Goal: Check status: Check status

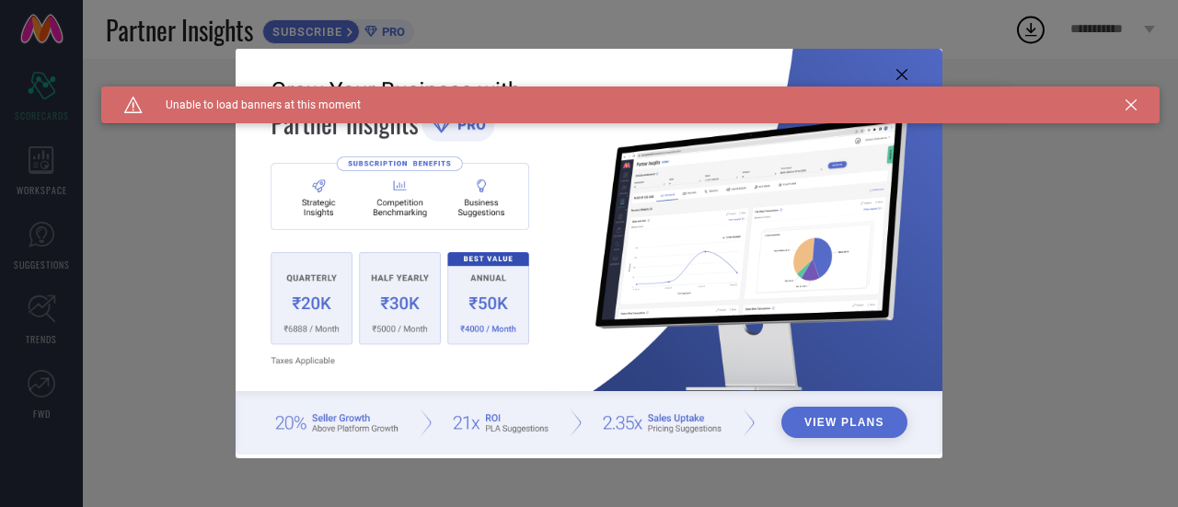
type input "All"
click at [1136, 100] on icon at bounding box center [1131, 104] width 11 height 11
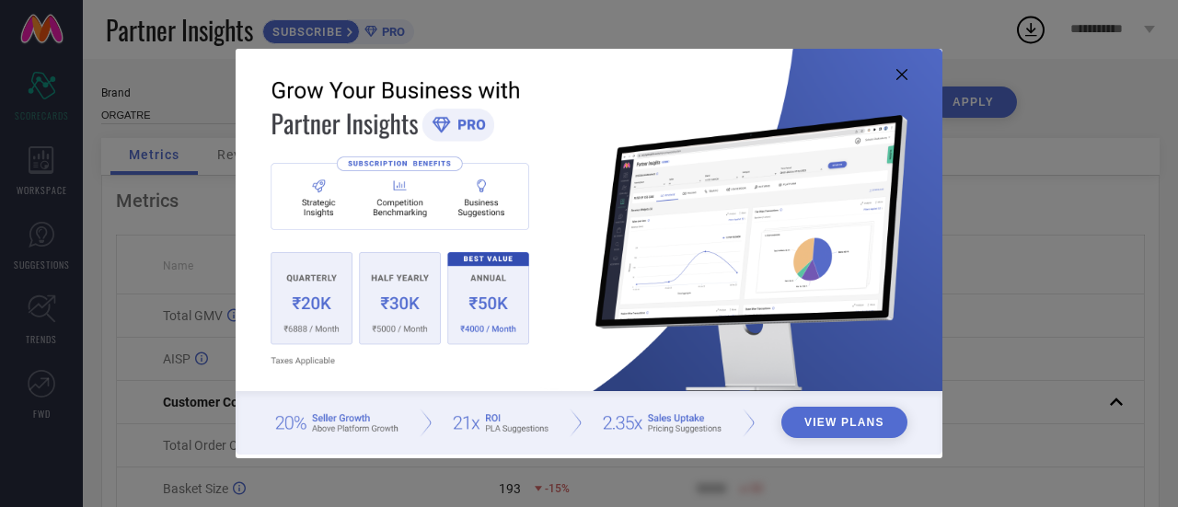
click at [897, 76] on icon at bounding box center [902, 74] width 11 height 11
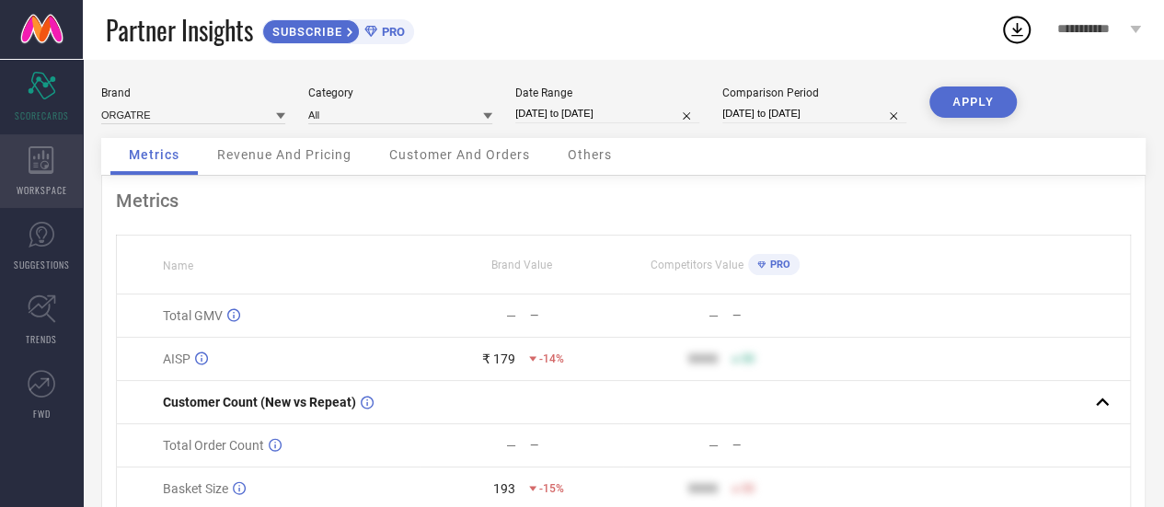
click at [35, 179] on div "WORKSPACE" at bounding box center [41, 171] width 83 height 74
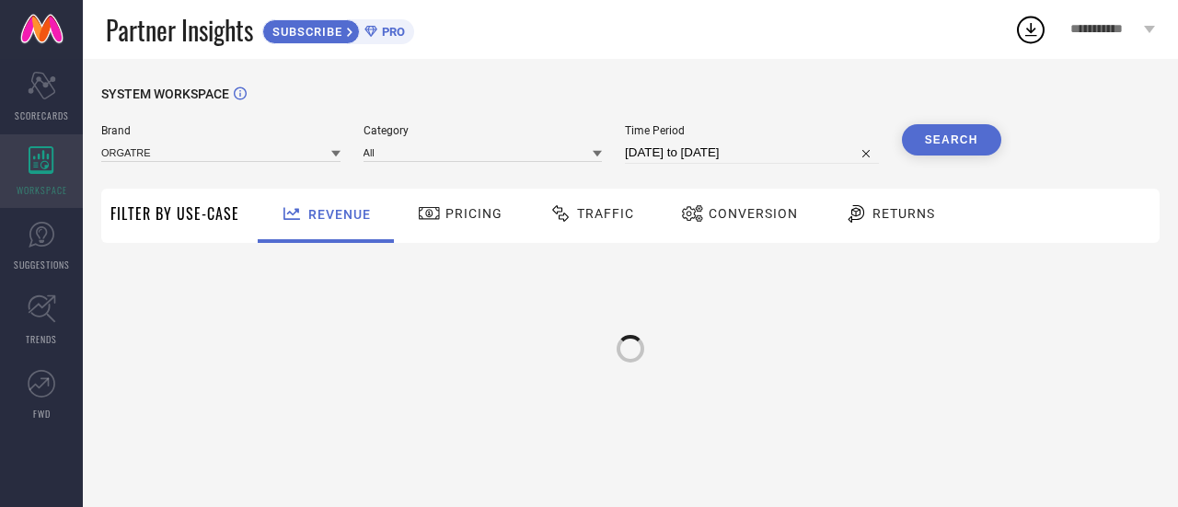
type input "ORGATRE"
type input "All"
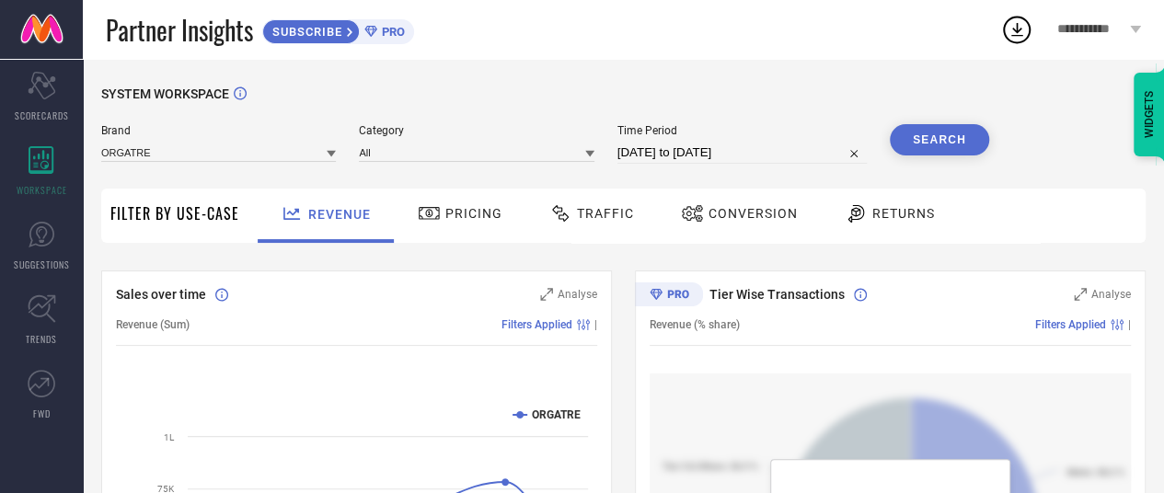
click at [723, 146] on input "31-08-2025 to 30-09-2025" at bounding box center [742, 153] width 249 height 22
select select "7"
select select "2025"
select select "8"
select select "2025"
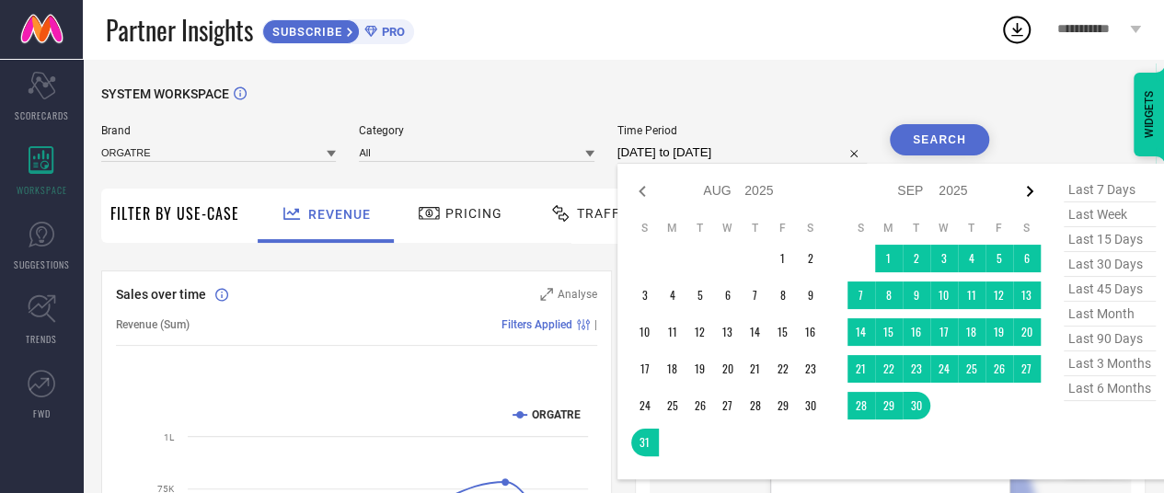
click at [1036, 189] on icon at bounding box center [1030, 191] width 22 height 22
select select "8"
select select "2025"
select select "9"
select select "2025"
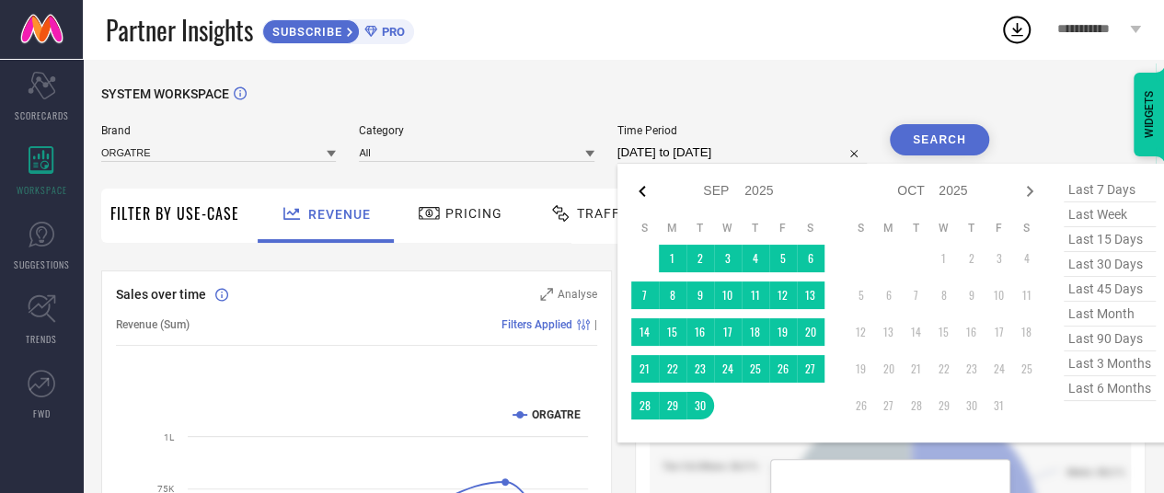
click at [646, 191] on icon at bounding box center [642, 191] width 22 height 22
select select "7"
select select "2025"
select select "8"
select select "2025"
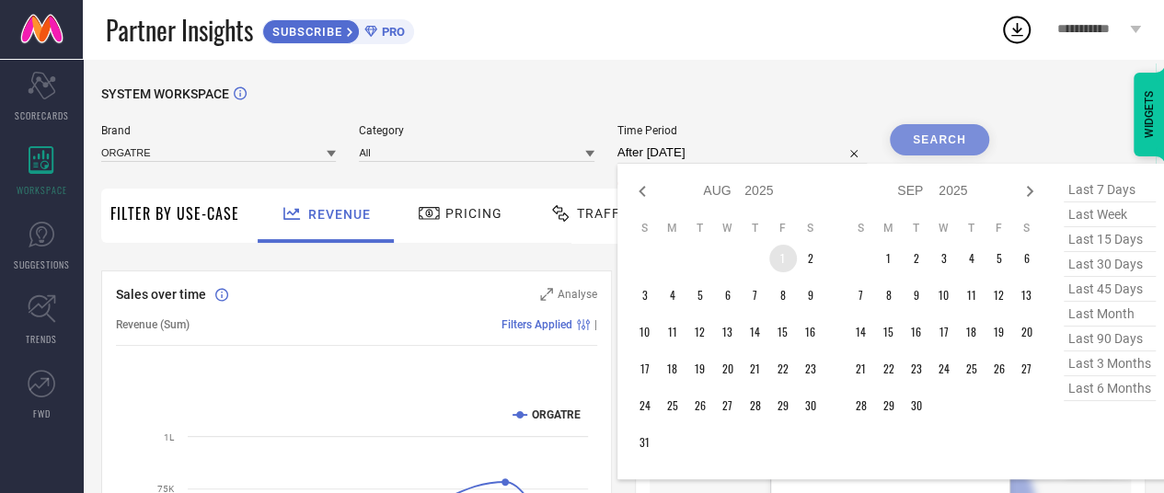
click at [775, 266] on td "1" at bounding box center [784, 259] width 28 height 28
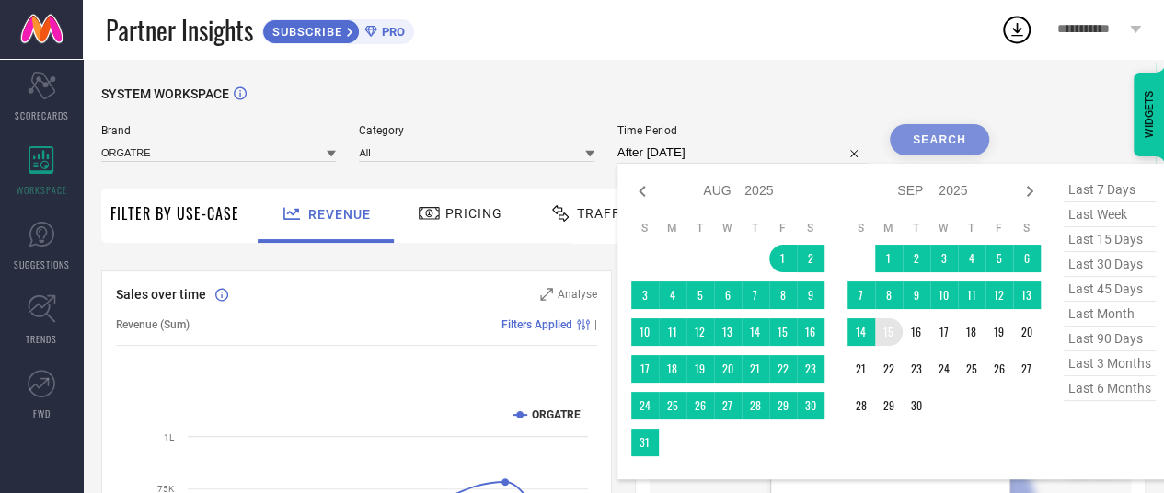
scroll to position [0, 6]
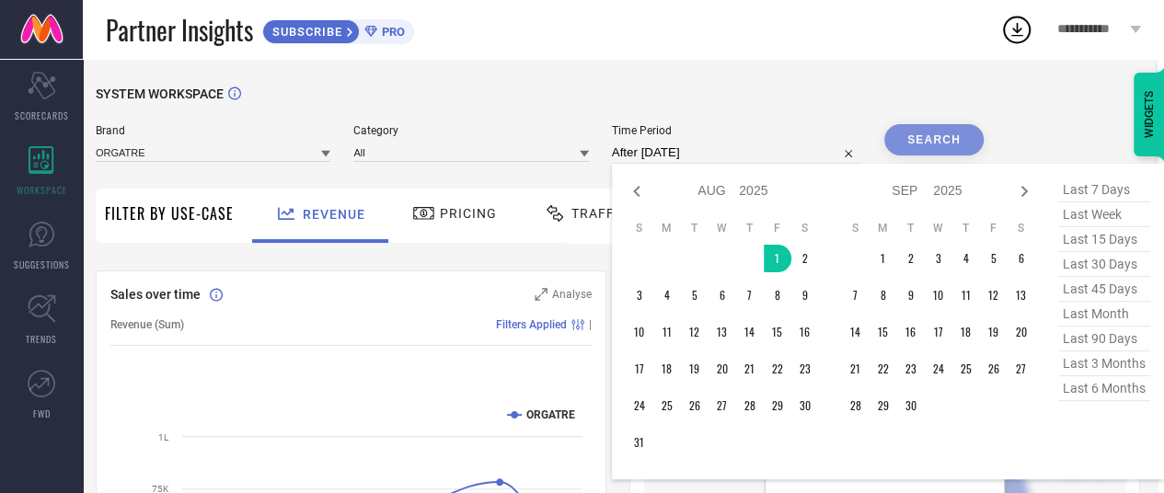
click at [1101, 198] on span "last 7 days" at bounding box center [1105, 190] width 92 height 25
type input "24-09-2025 to 30-09-2025"
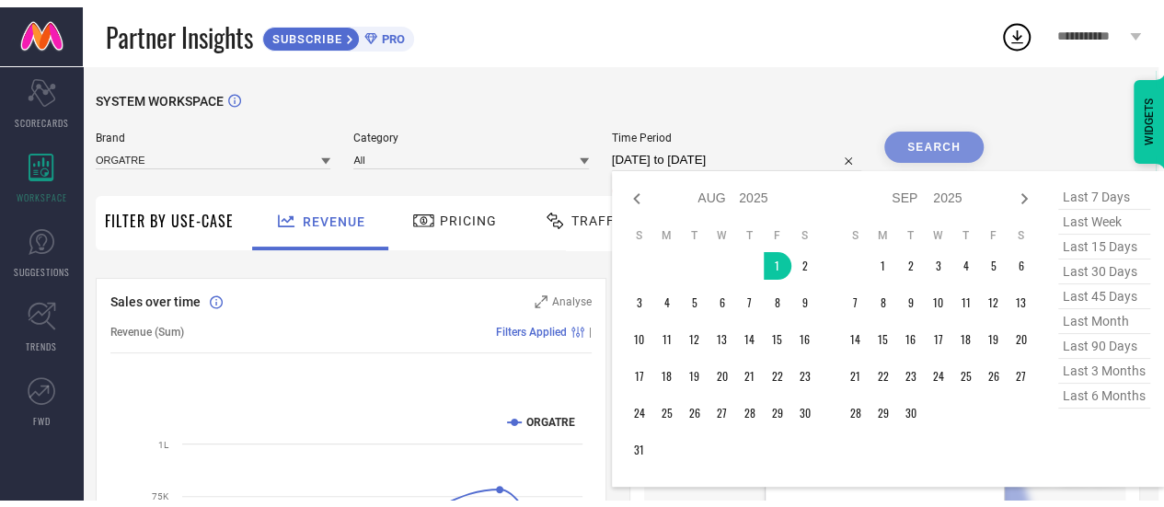
scroll to position [0, 0]
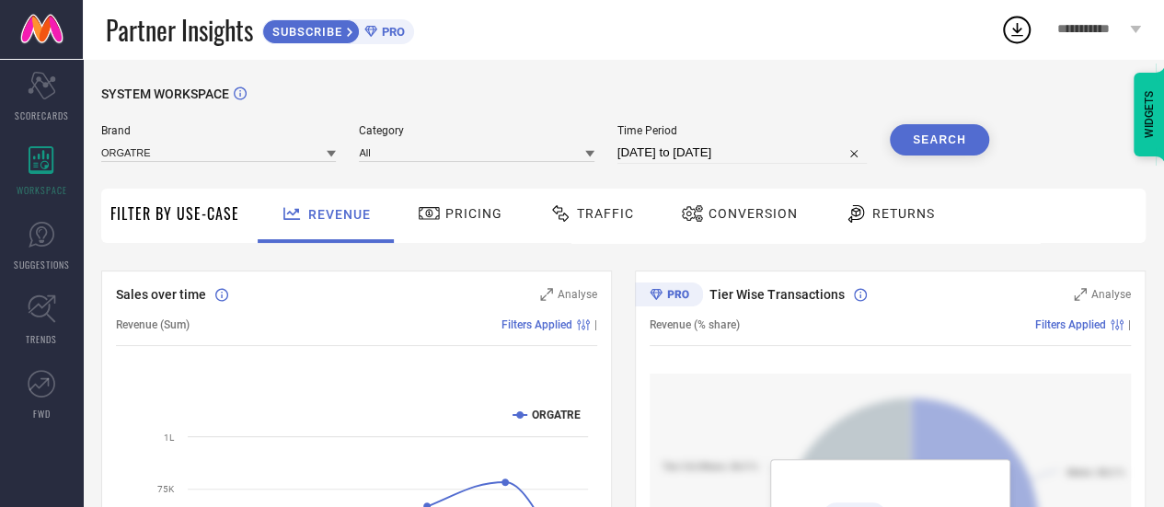
click at [966, 146] on button "Search" at bounding box center [939, 139] width 99 height 31
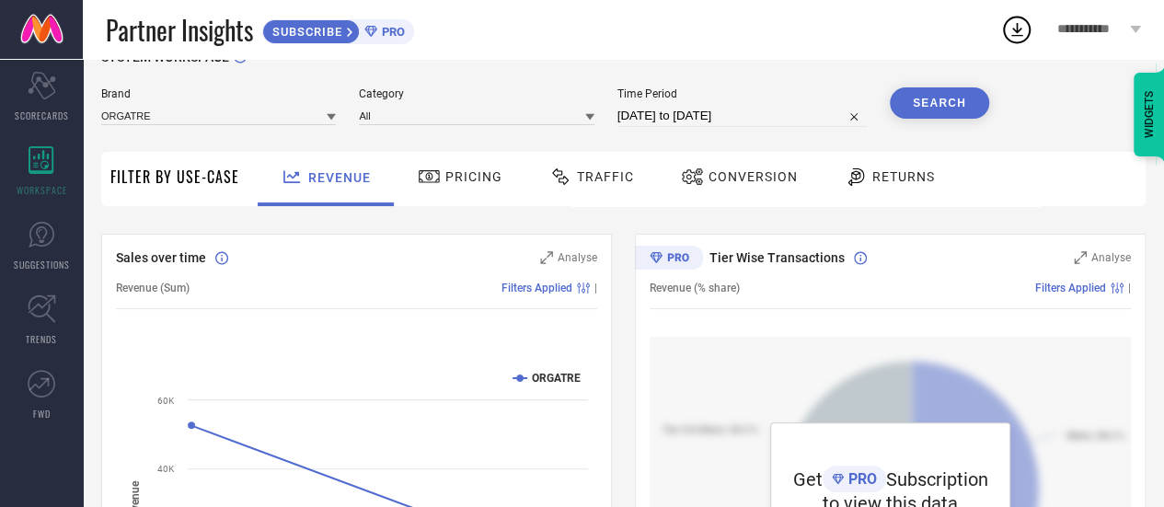
scroll to position [32, 0]
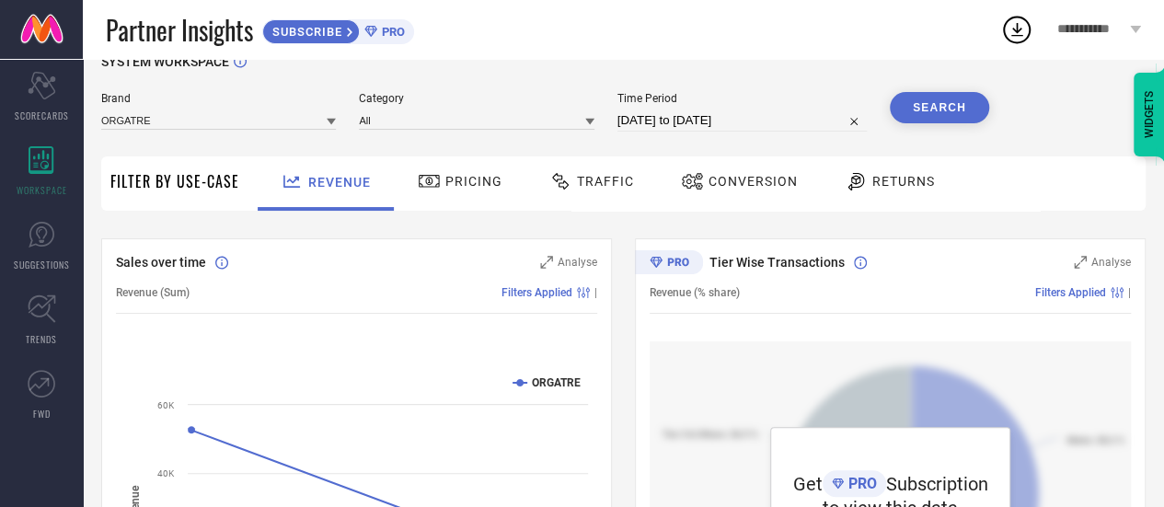
select select "8"
select select "2025"
select select "9"
select select "2025"
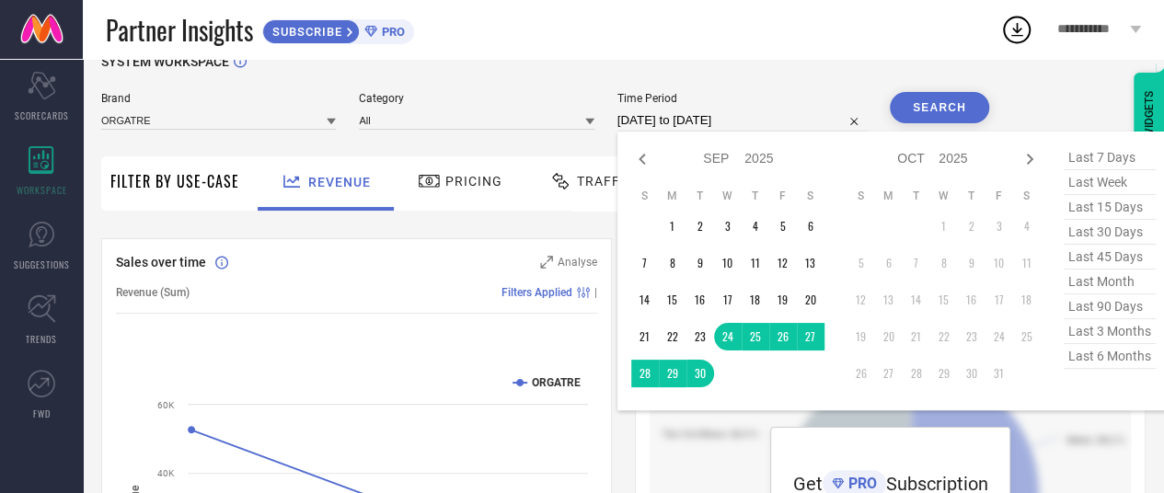
click at [754, 122] on input "24-09-2025 to 30-09-2025" at bounding box center [742, 121] width 249 height 22
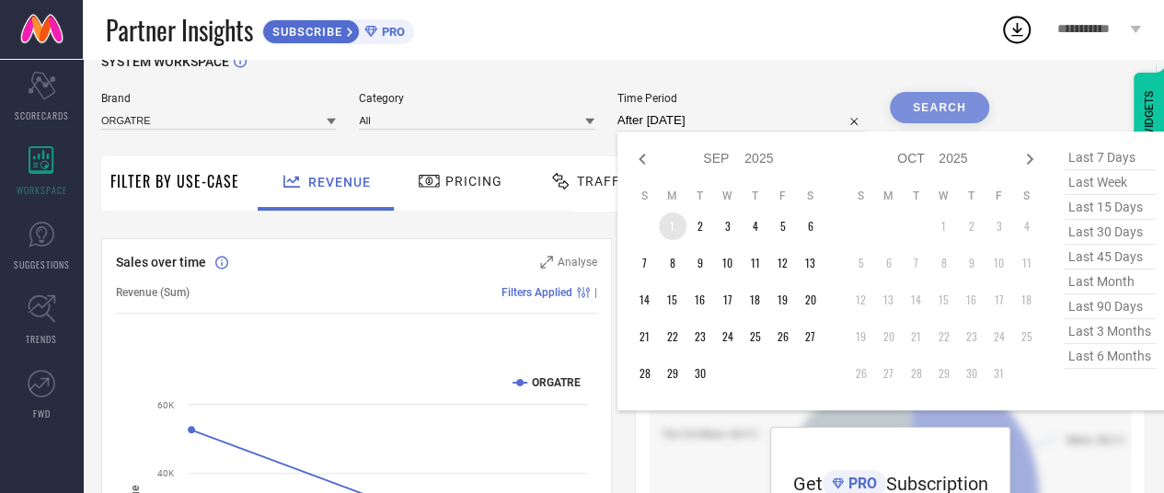
click at [670, 218] on td "1" at bounding box center [673, 227] width 28 height 28
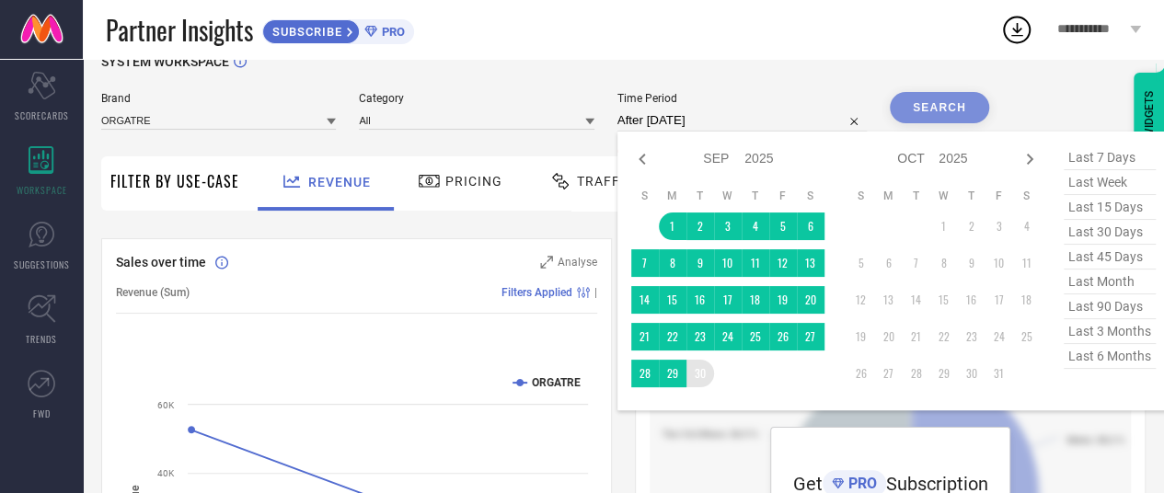
type input "01-09-2025 to 30-09-2025"
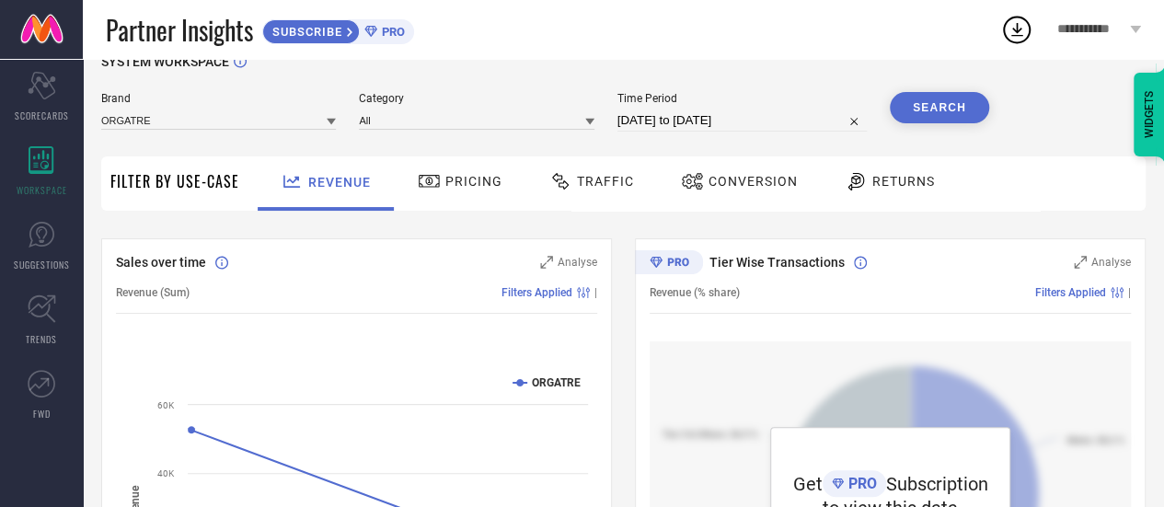
click at [950, 112] on button "Search" at bounding box center [939, 107] width 99 height 31
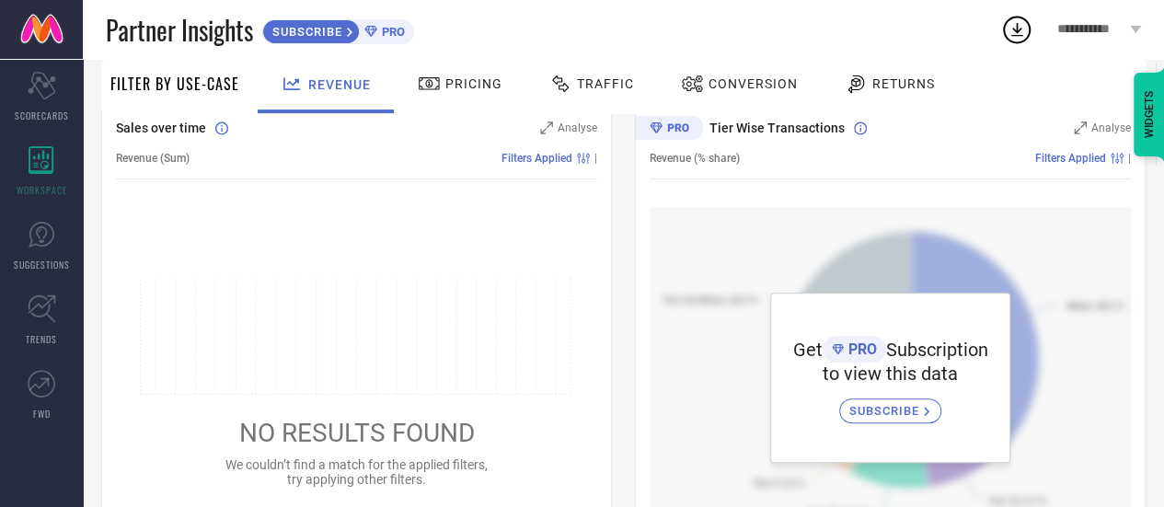
scroll to position [0, 0]
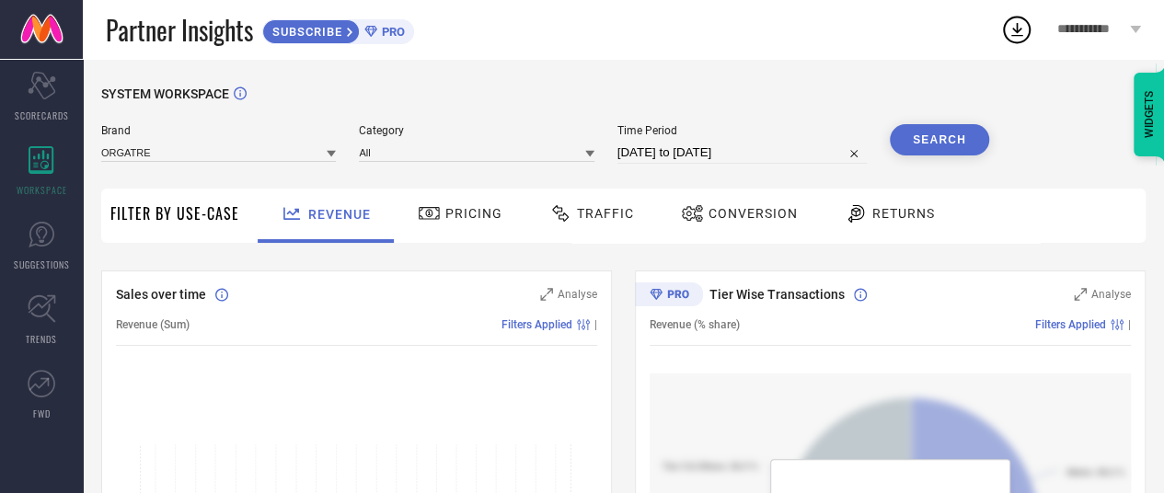
select select "8"
select select "2025"
select select "9"
select select "2025"
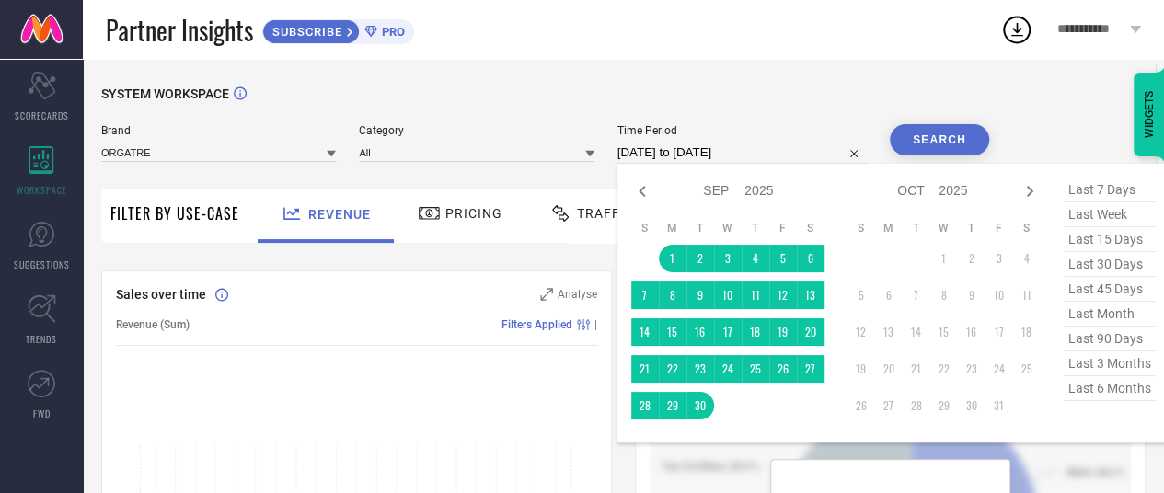
click at [782, 156] on input "01-09-2025 to 30-09-2025" at bounding box center [742, 153] width 249 height 22
click at [1122, 317] on span "last month" at bounding box center [1110, 314] width 92 height 25
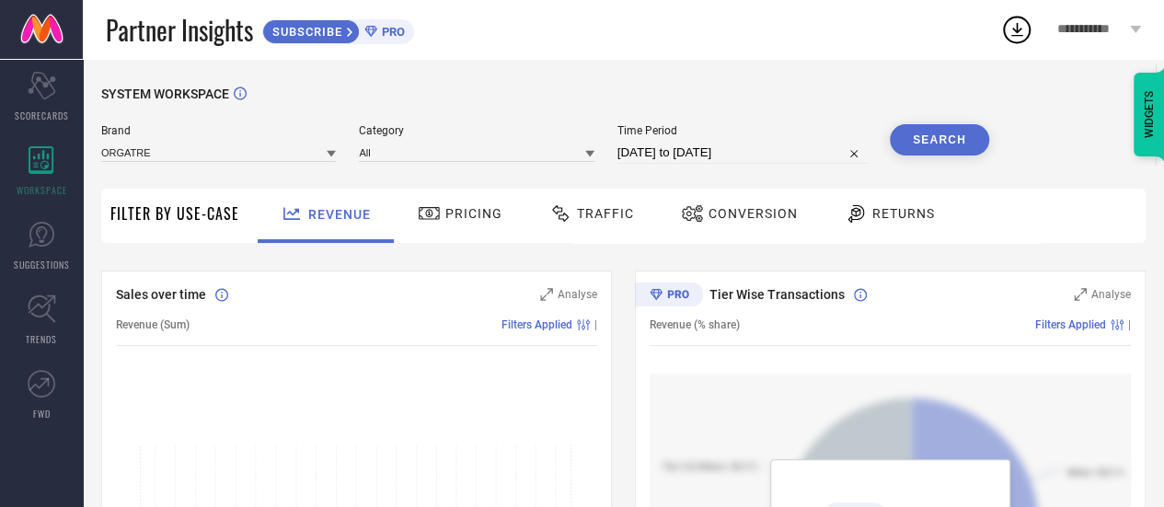
click at [969, 139] on button "Search" at bounding box center [939, 139] width 99 height 31
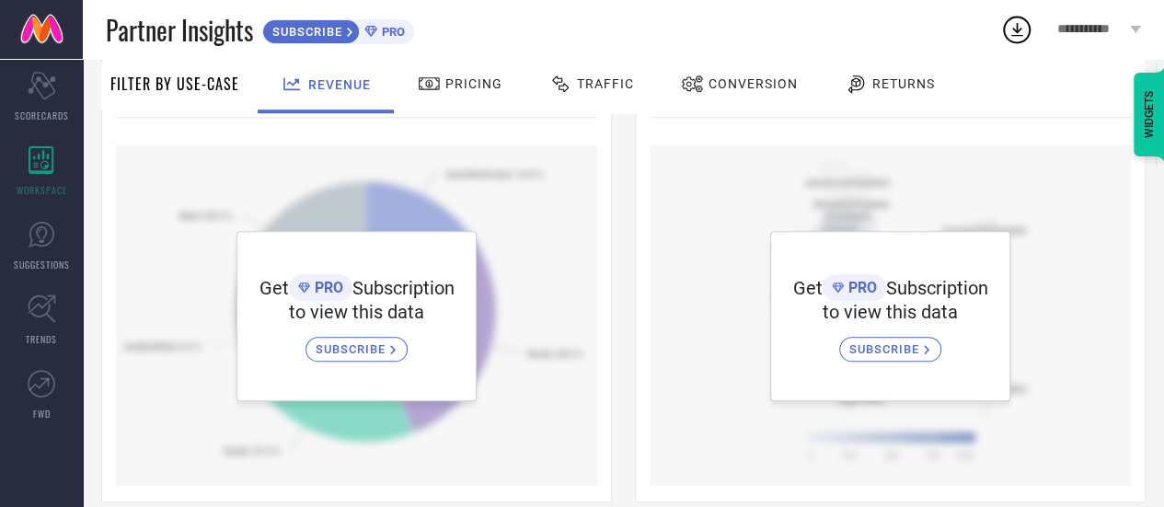
scroll to position [735, 0]
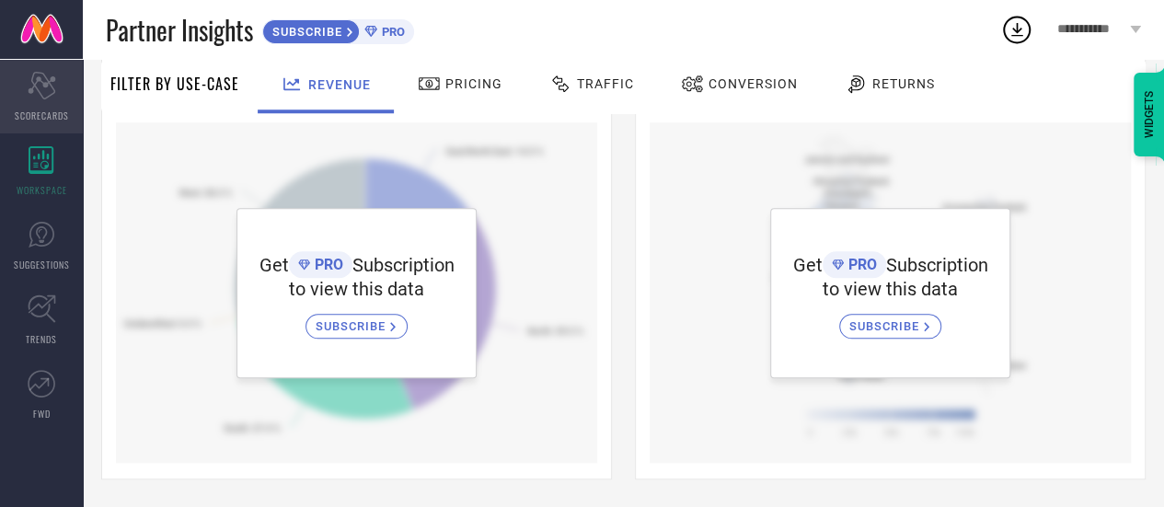
click at [42, 98] on icon at bounding box center [42, 86] width 28 height 28
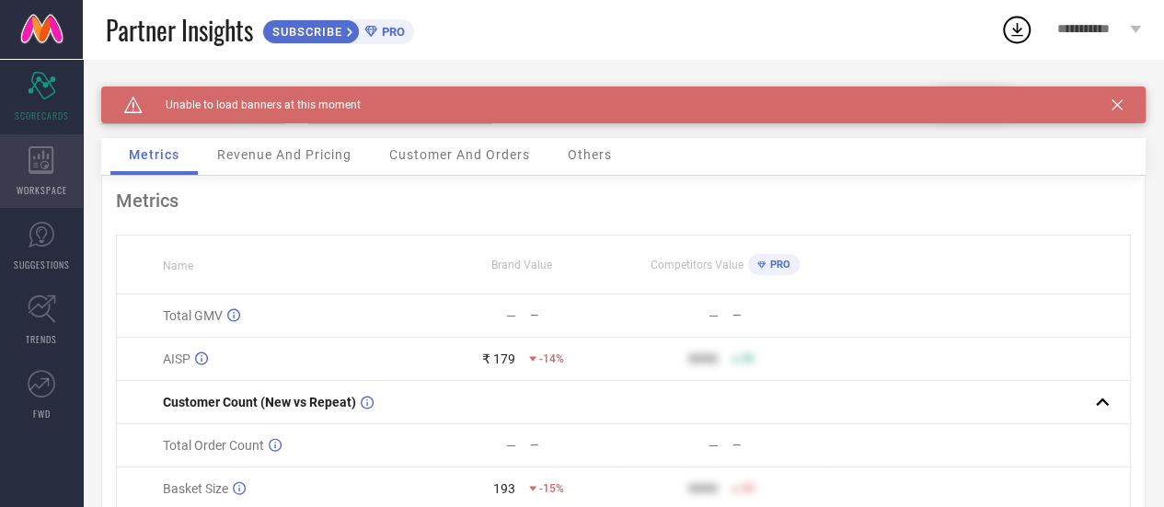
click at [47, 159] on icon at bounding box center [42, 160] width 26 height 28
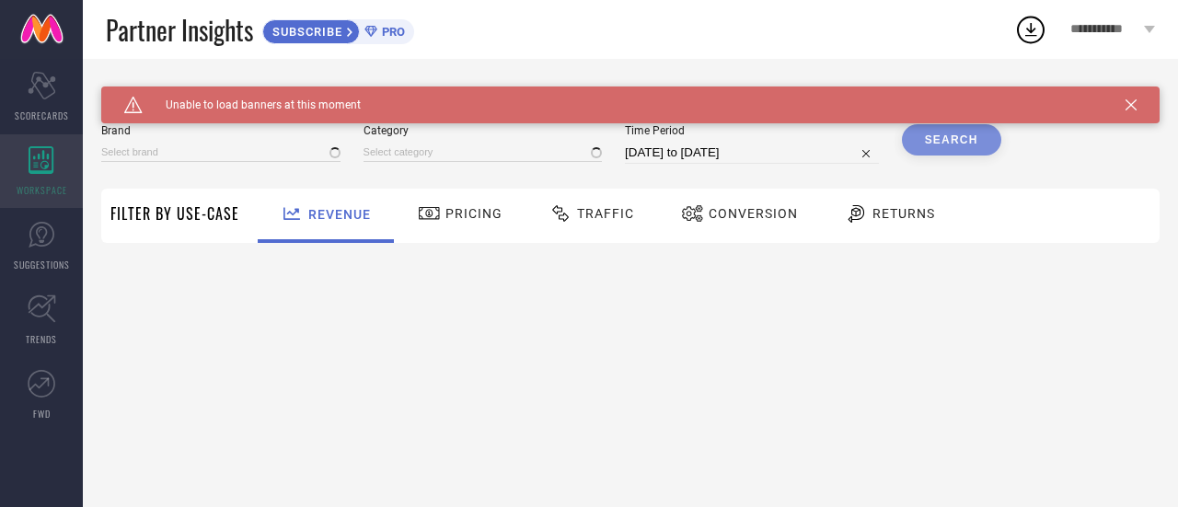
type input "ORGATRE"
type input "All"
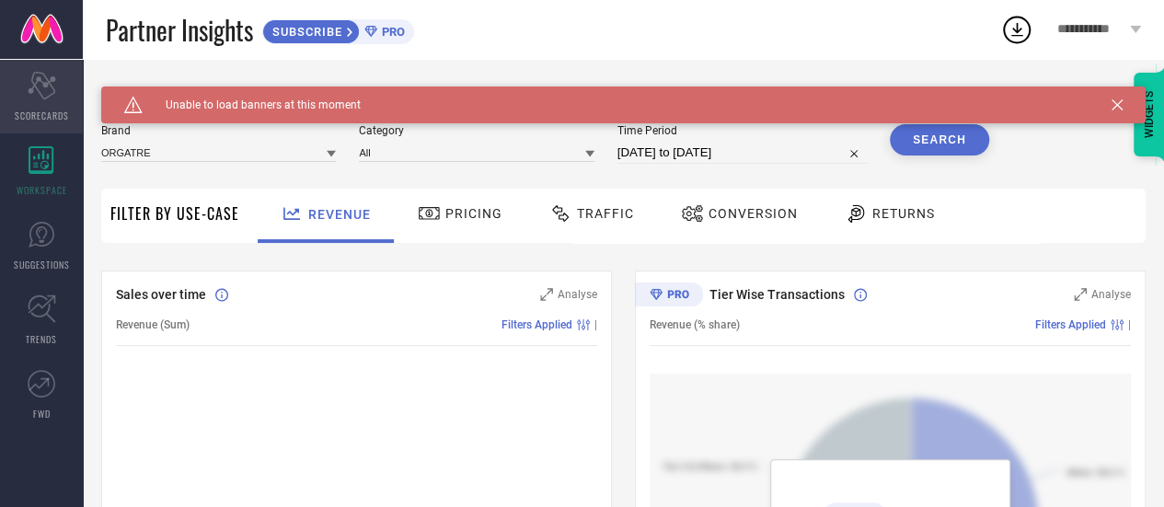
click at [48, 90] on icon "Scorecard" at bounding box center [42, 86] width 29 height 28
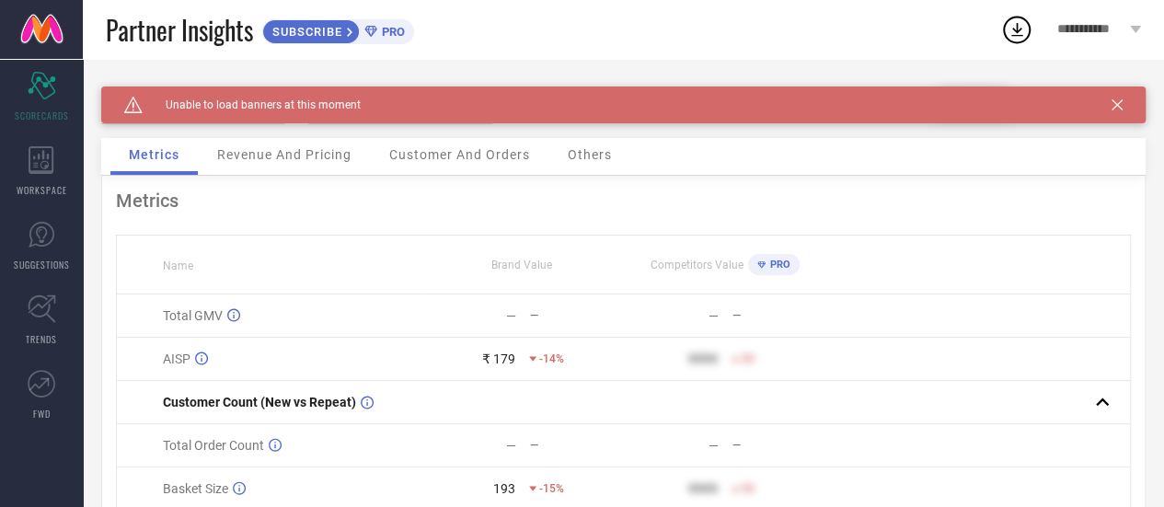
click at [1123, 101] on icon at bounding box center [1117, 104] width 11 height 11
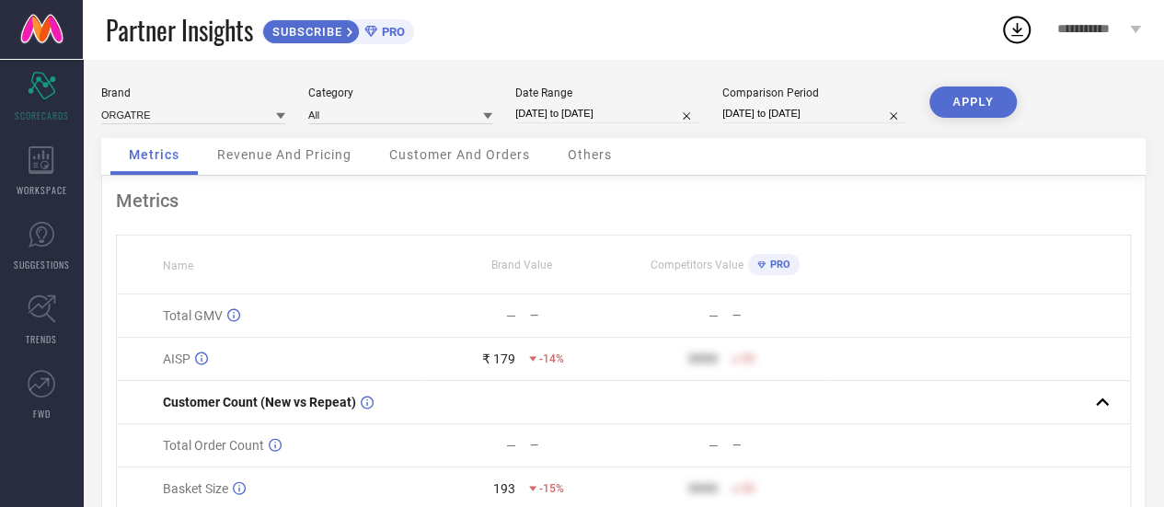
click at [633, 106] on input "01-09-2025 to 22-09-2025" at bounding box center [607, 113] width 184 height 19
select select "8"
select select "2025"
select select "9"
select select "2025"
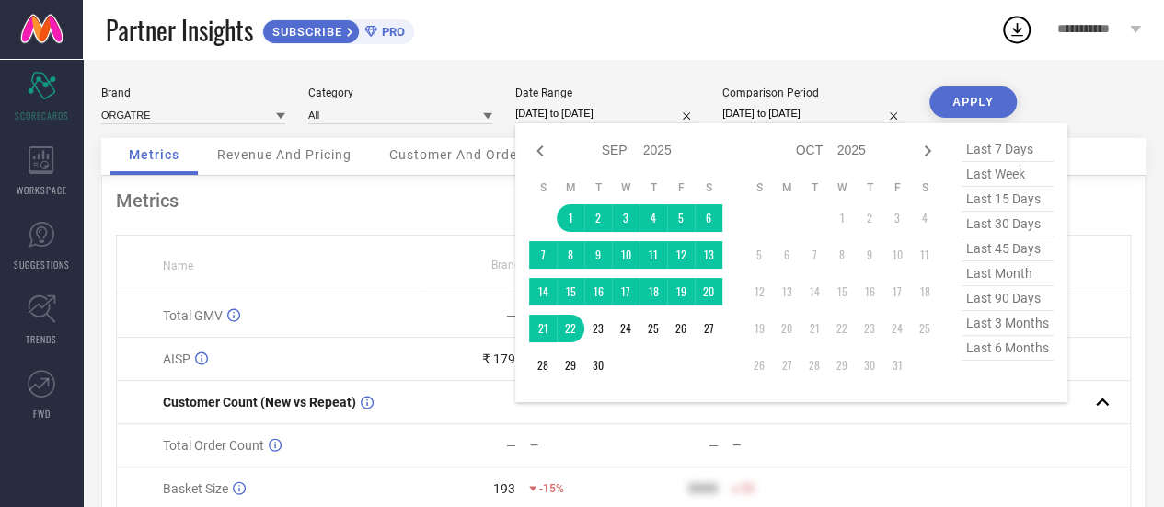
click at [998, 276] on span "last month" at bounding box center [1008, 273] width 92 height 25
type input "01-09-2025 to 30-09-2025"
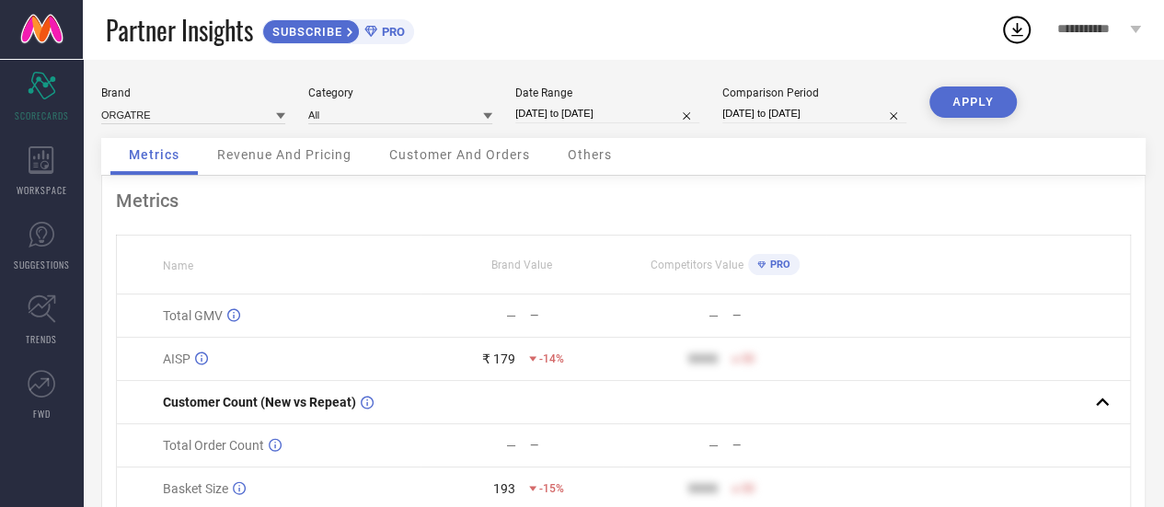
click at [980, 91] on button "APPLY" at bounding box center [973, 102] width 87 height 31
select select "5"
select select "2025"
select select "6"
select select "2025"
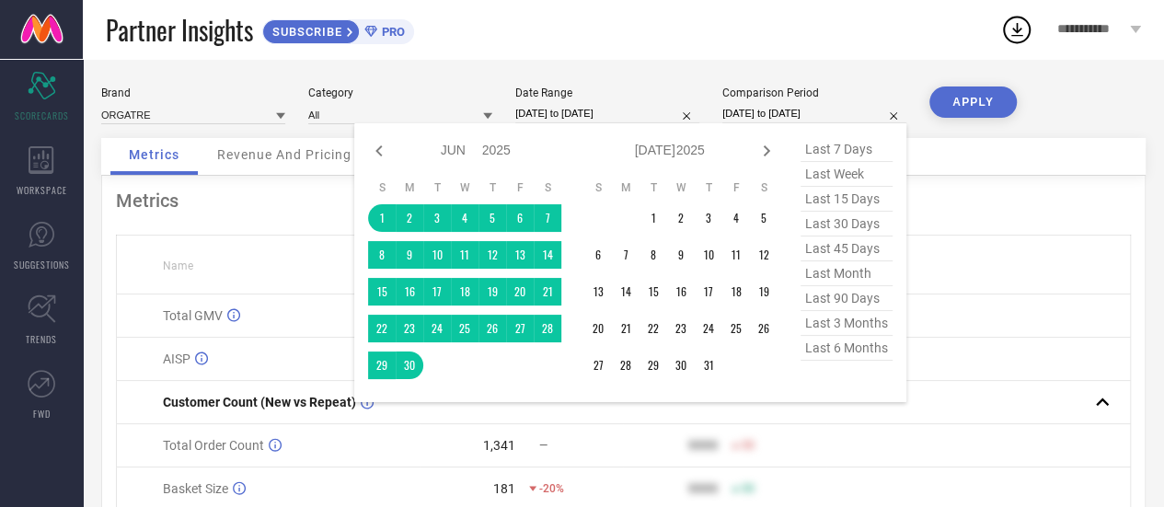
click at [866, 119] on input "01-06-2025 to 30-06-2025" at bounding box center [815, 113] width 184 height 19
click at [769, 152] on icon at bounding box center [767, 150] width 6 height 11
select select "6"
select select "2025"
select select "7"
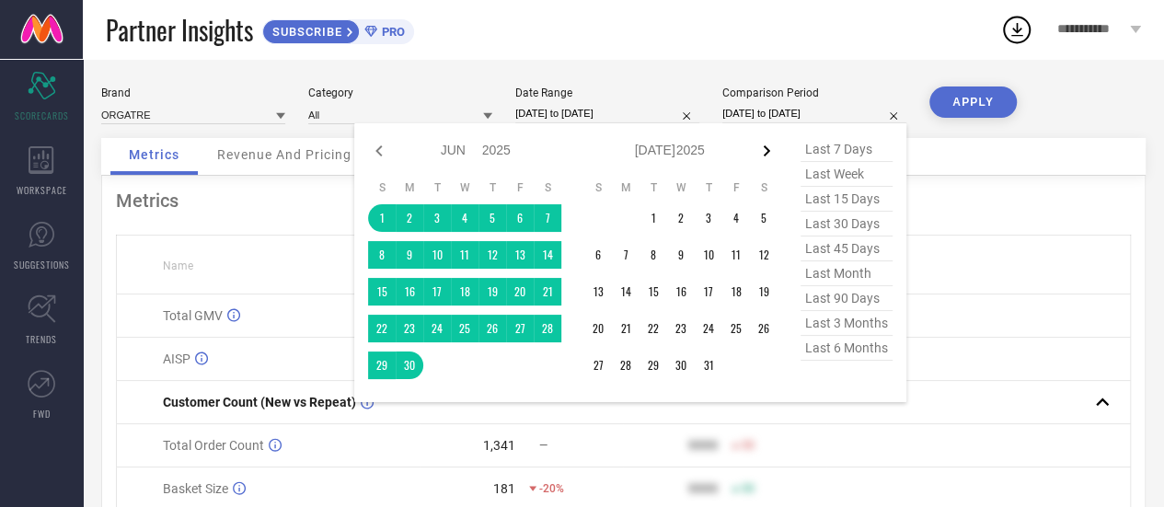
select select "2025"
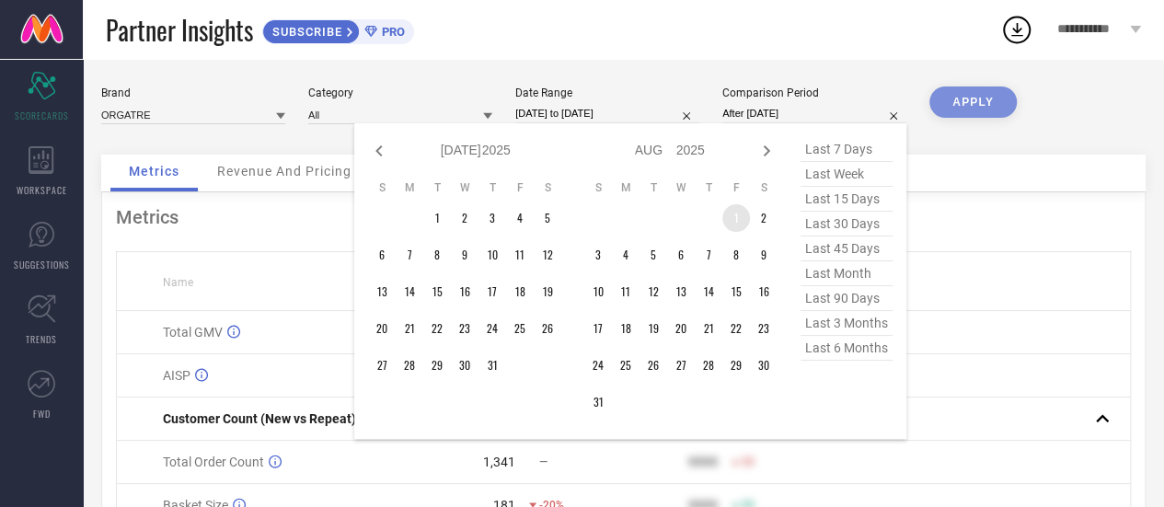
click at [727, 229] on td "1" at bounding box center [737, 218] width 28 height 28
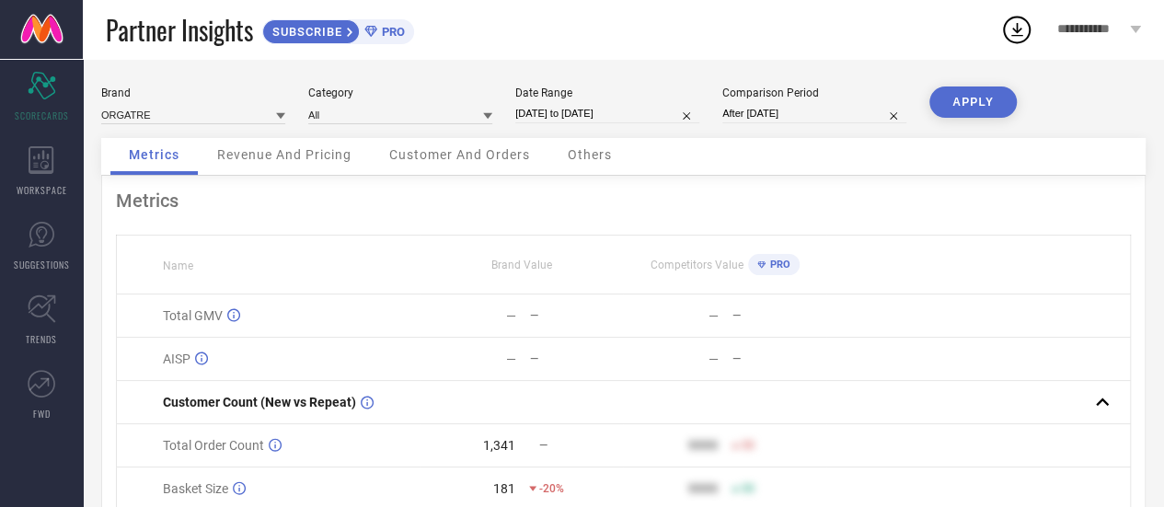
type input "01-08-2025 to 31-08-2025"
click at [976, 98] on button "APPLY" at bounding box center [973, 102] width 87 height 31
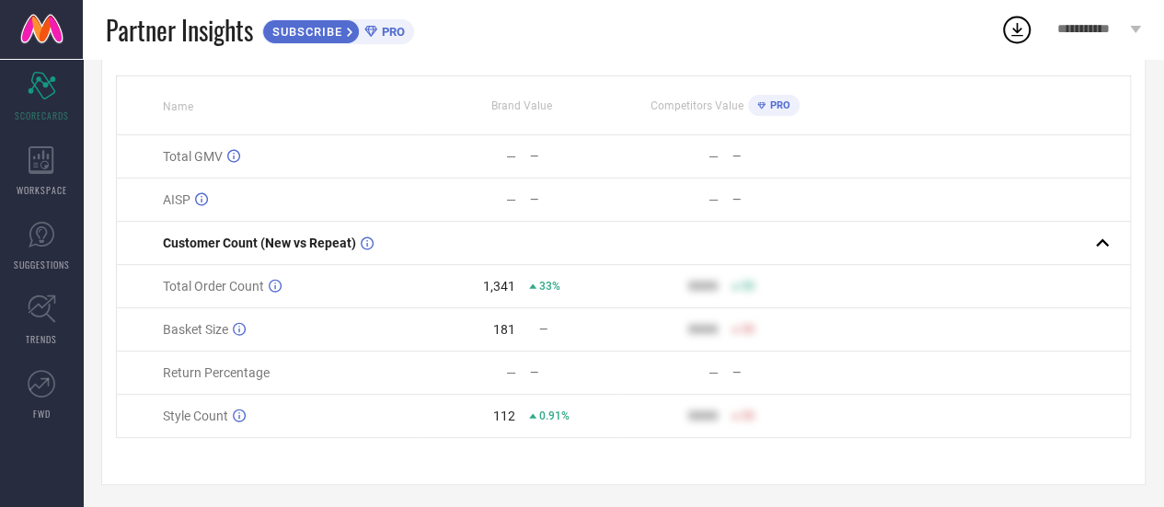
scroll to position [168, 0]
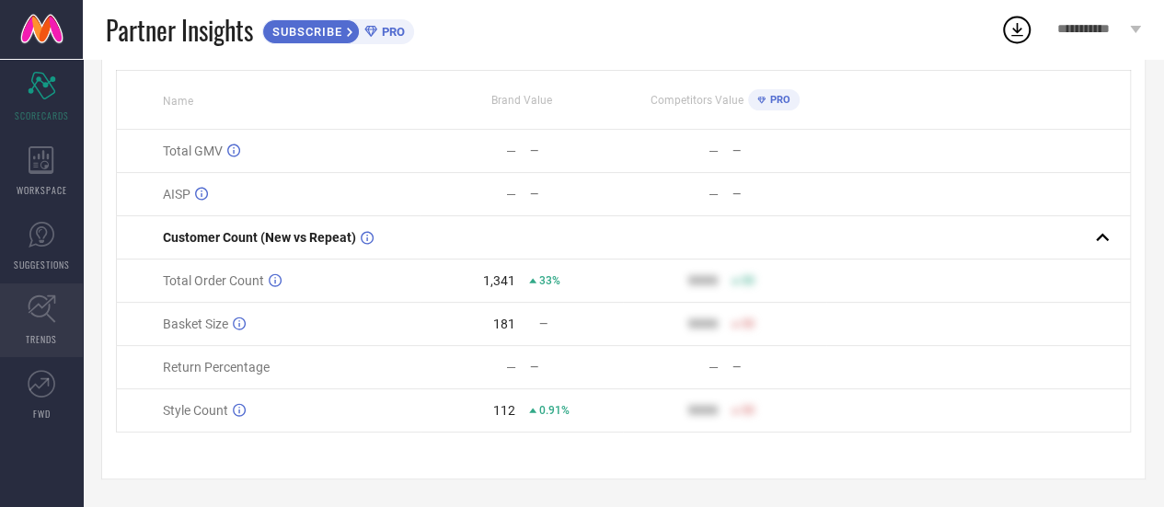
click at [52, 314] on icon at bounding box center [42, 309] width 29 height 29
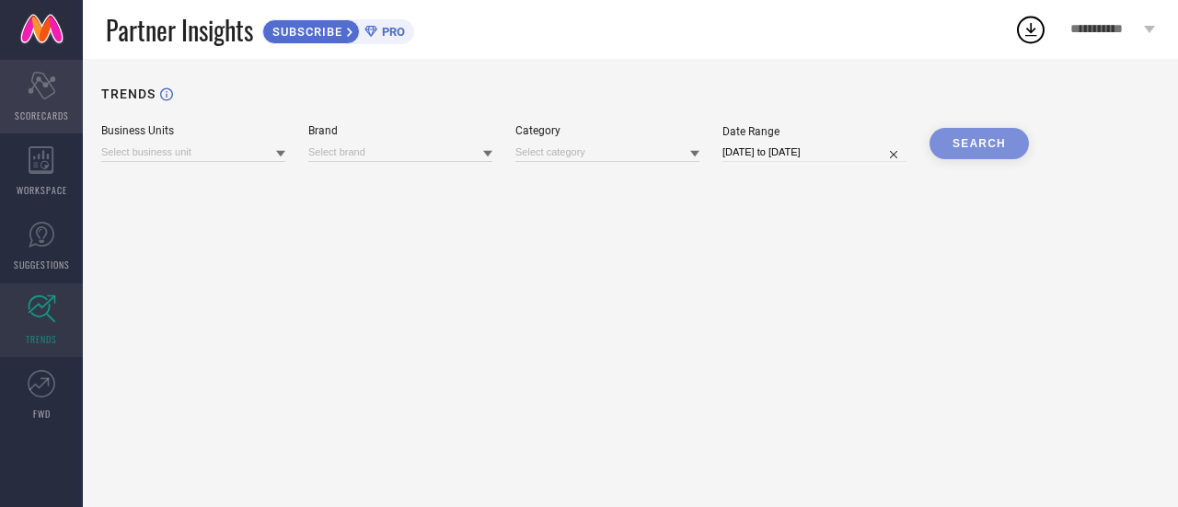
click at [41, 86] on icon "Scorecard" at bounding box center [42, 86] width 29 height 28
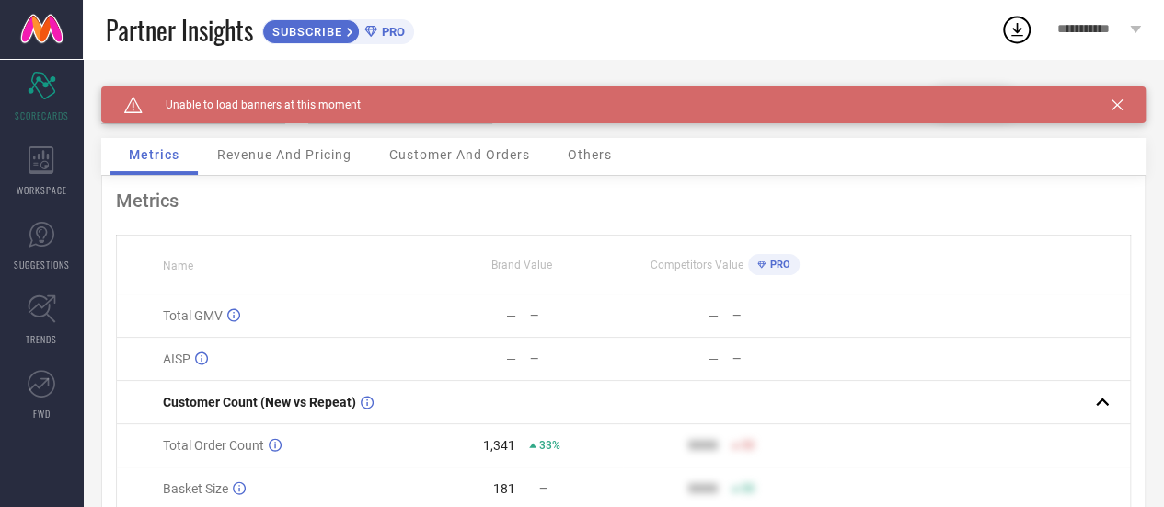
click at [1123, 101] on icon at bounding box center [1117, 104] width 11 height 11
